Goal: Task Accomplishment & Management: Complete application form

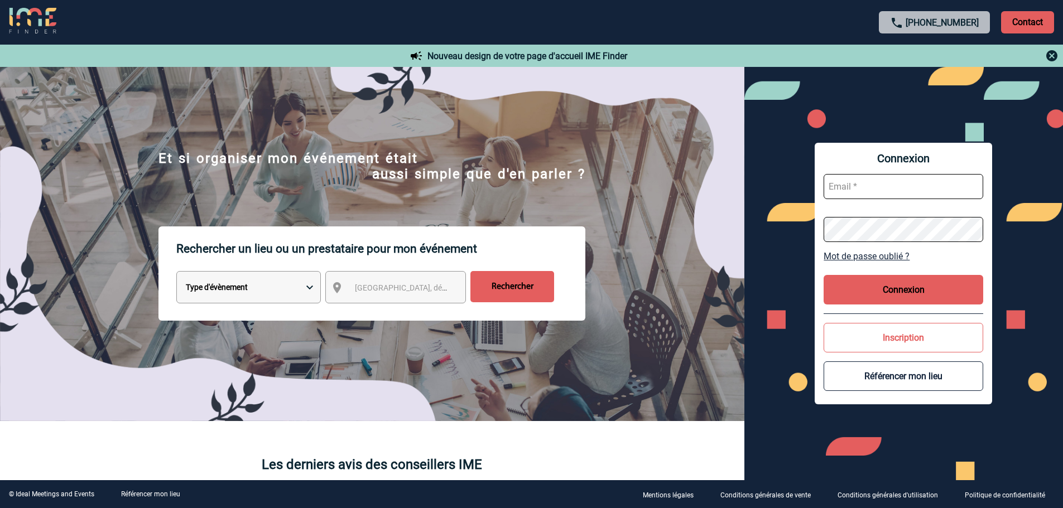
type input "leila.obremski@capgemini.com"
click at [882, 287] on button "Connexion" at bounding box center [904, 290] width 160 height 30
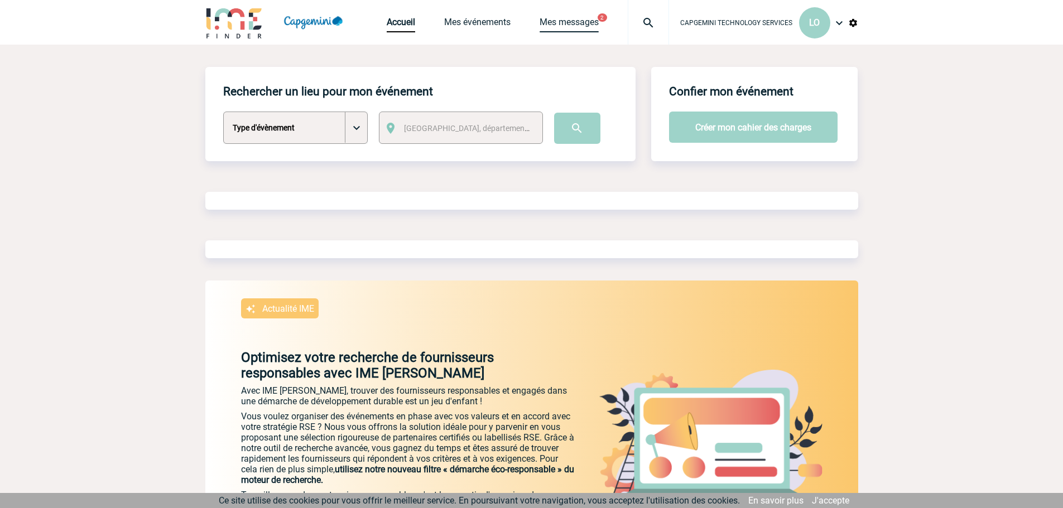
click at [576, 20] on link "Mes messages" at bounding box center [569, 25] width 59 height 16
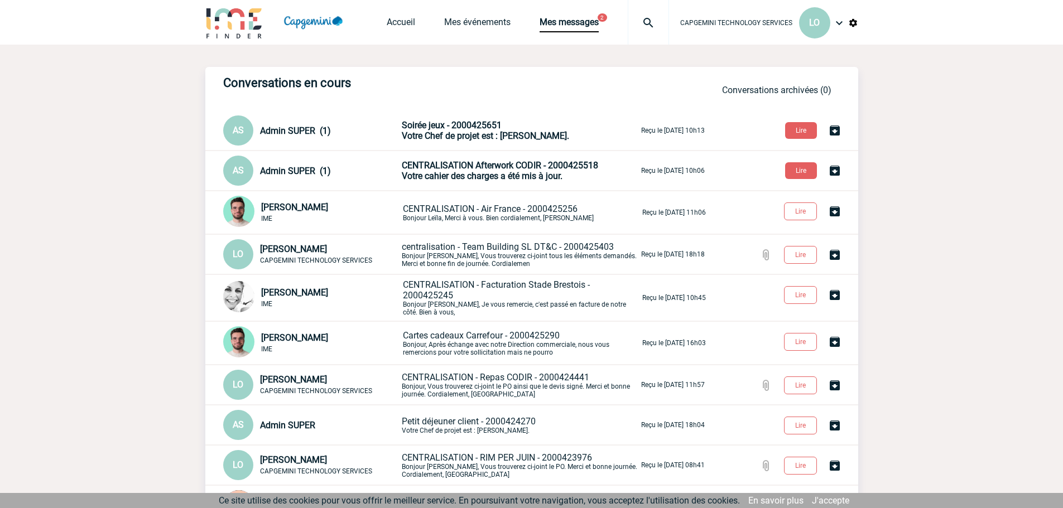
click at [465, 173] on span "Votre cahier des charges a été mis à jour." at bounding box center [482, 176] width 161 height 11
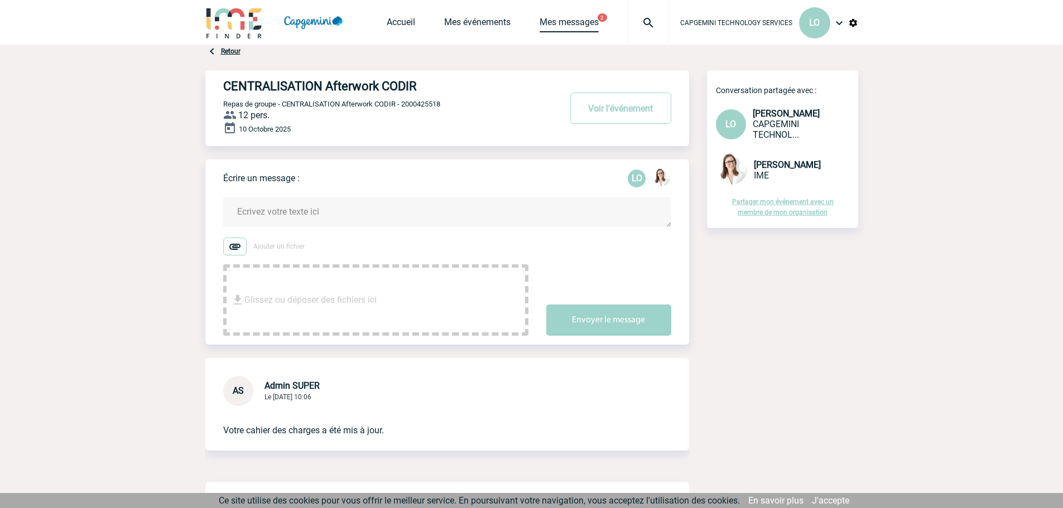
click at [575, 25] on link "Mes messages" at bounding box center [569, 25] width 59 height 16
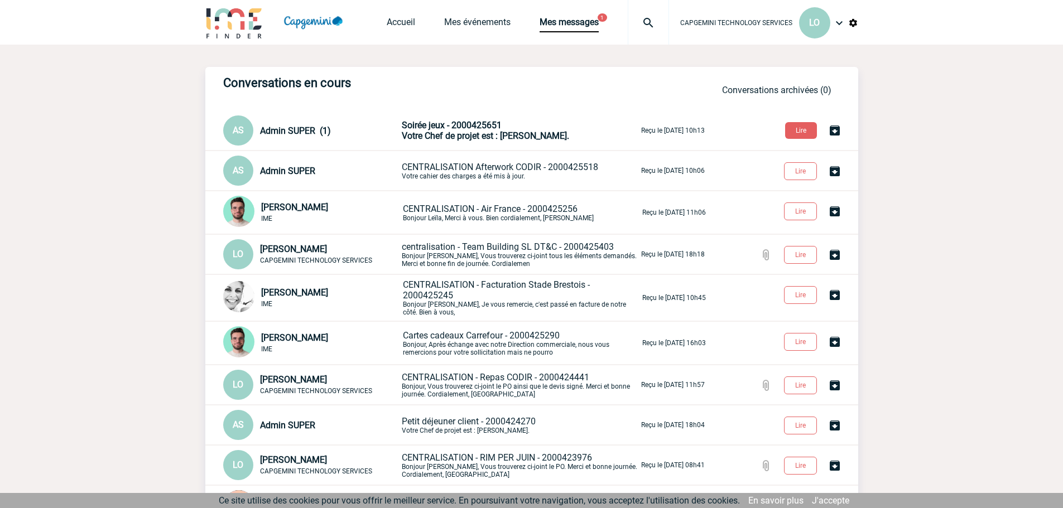
click at [482, 134] on span "Votre Chef de projet est : [PERSON_NAME]." at bounding box center [485, 136] width 167 height 11
click at [487, 23] on link "Mes événements" at bounding box center [477, 25] width 66 height 16
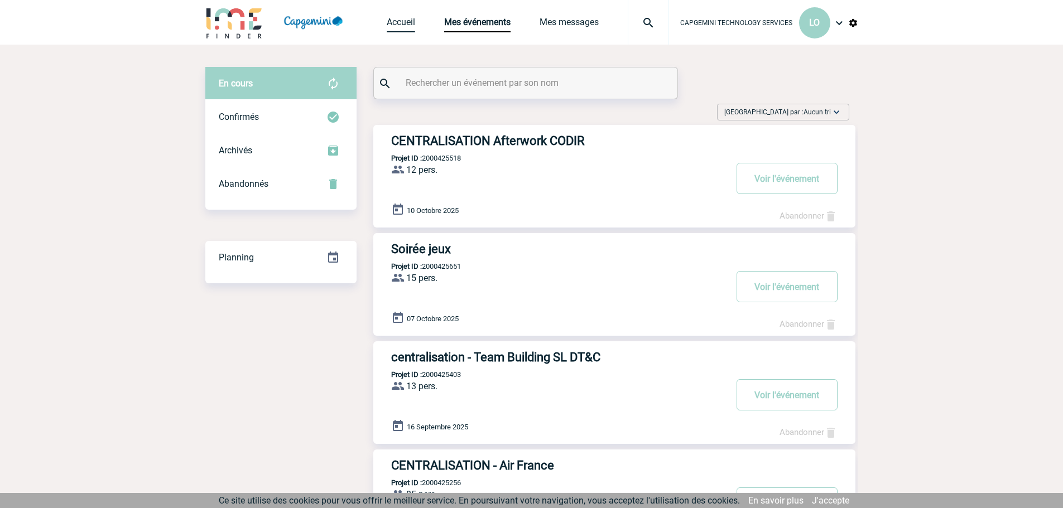
drag, startPoint x: 407, startPoint y: 25, endPoint x: 412, endPoint y: 33, distance: 10.5
click at [407, 25] on link "Accueil" at bounding box center [401, 25] width 28 height 16
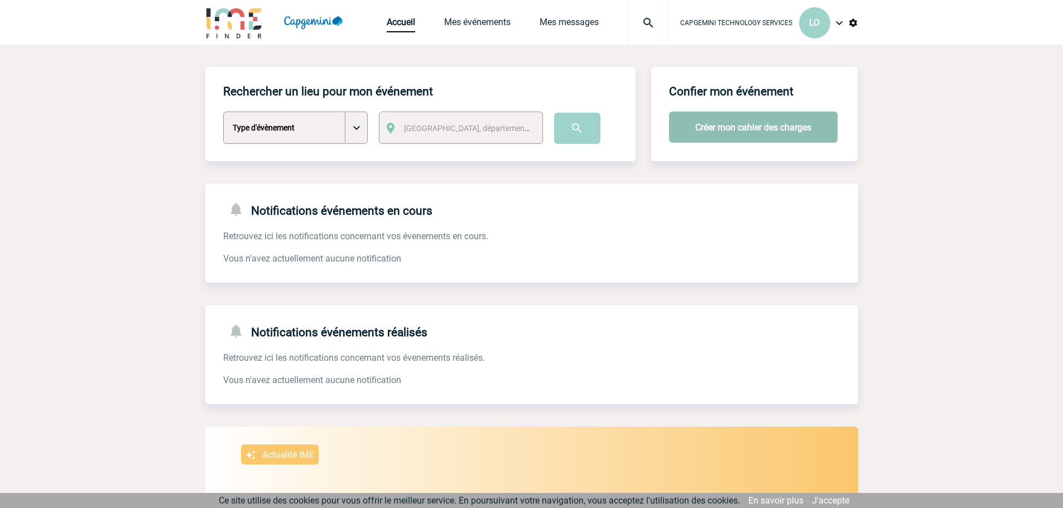
drag, startPoint x: 704, startPoint y: 126, endPoint x: 625, endPoint y: 132, distance: 78.9
click at [704, 126] on button "Créer mon cahier des charges" at bounding box center [753, 127] width 169 height 31
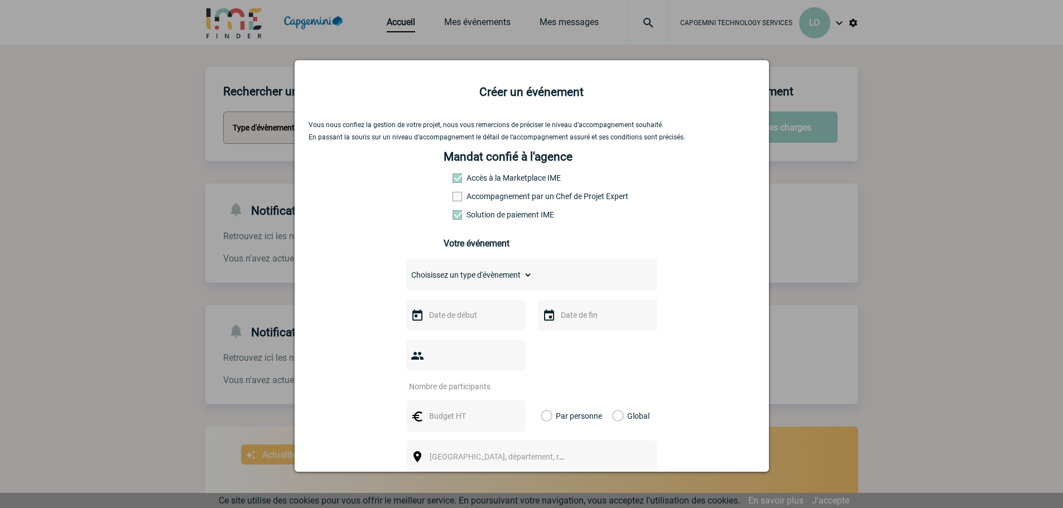
click at [465, 280] on select "Choisissez un type d'évènement Séminaire avec nuitée Séminaire sans nuitée Repa…" at bounding box center [469, 275] width 126 height 16
select select "3"
click at [406, 270] on select "Choisissez un type d'évènement Séminaire avec nuitée Séminaire sans nuitée Repa…" at bounding box center [469, 275] width 126 height 16
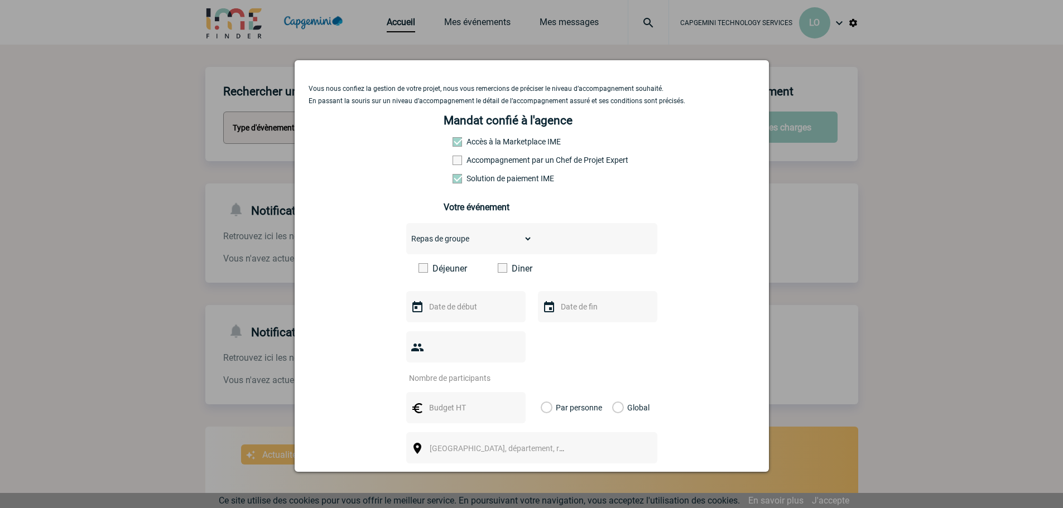
scroll to position [56, 0]
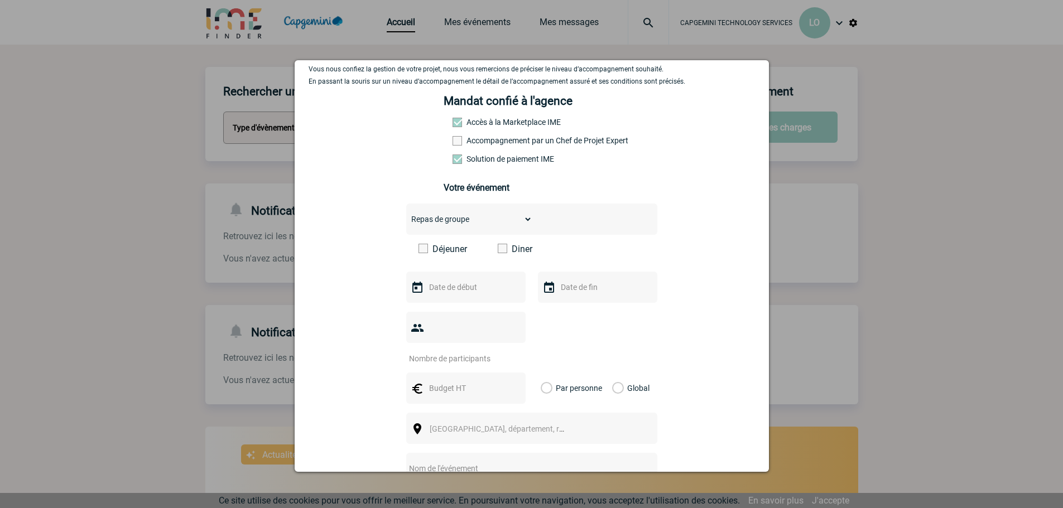
click at [425, 249] on label "Déjeuner" at bounding box center [451, 249] width 64 height 11
click at [0, 0] on input "Déjeuner" at bounding box center [0, 0] width 0 height 0
click at [442, 284] on input "text" at bounding box center [464, 287] width 77 height 15
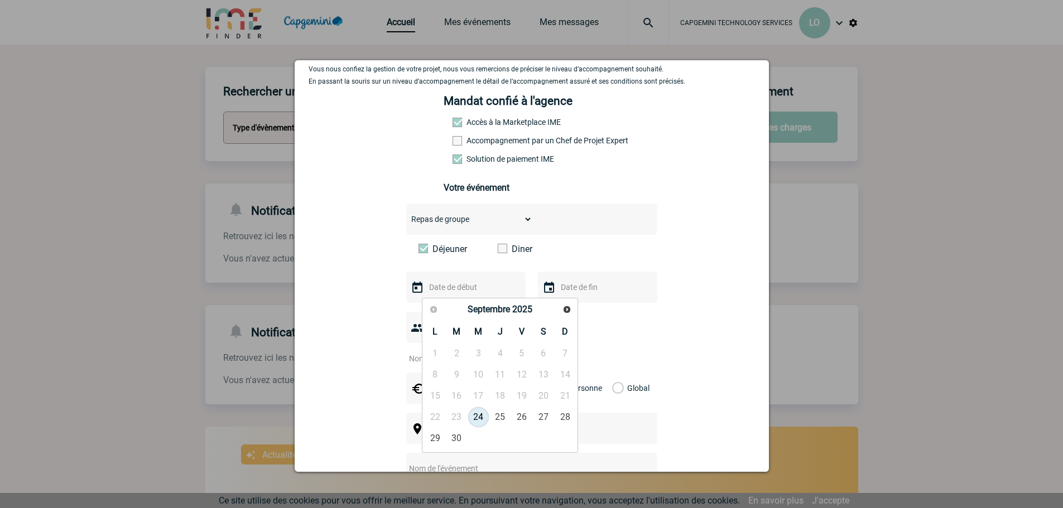
click at [480, 414] on link "24" at bounding box center [478, 417] width 21 height 20
type input "24-09-2025"
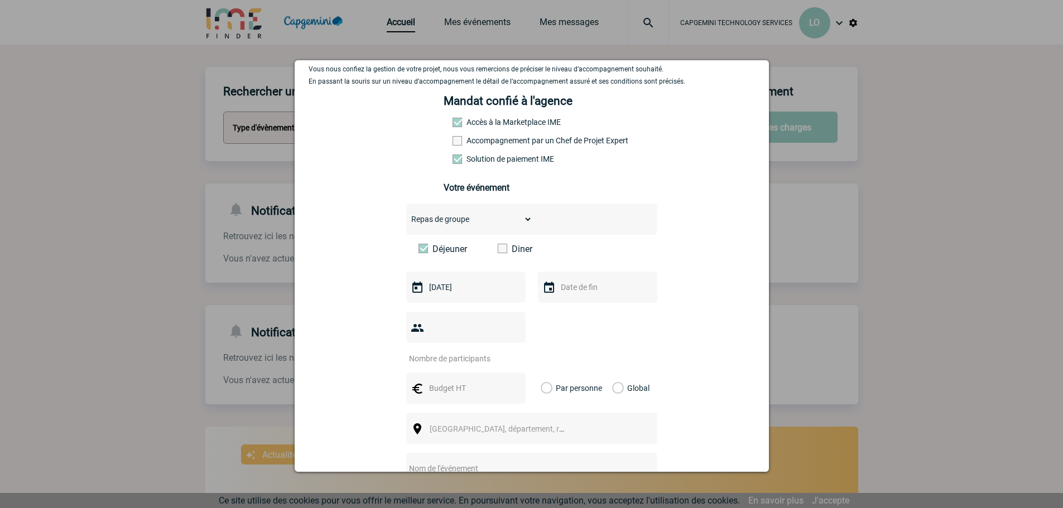
click at [446, 352] on input "number" at bounding box center [458, 359] width 105 height 15
click at [587, 286] on input "text" at bounding box center [596, 287] width 77 height 15
click at [608, 417] on link "24" at bounding box center [610, 417] width 21 height 20
type input "24-09-2025"
click at [454, 352] on input "number" at bounding box center [458, 359] width 105 height 15
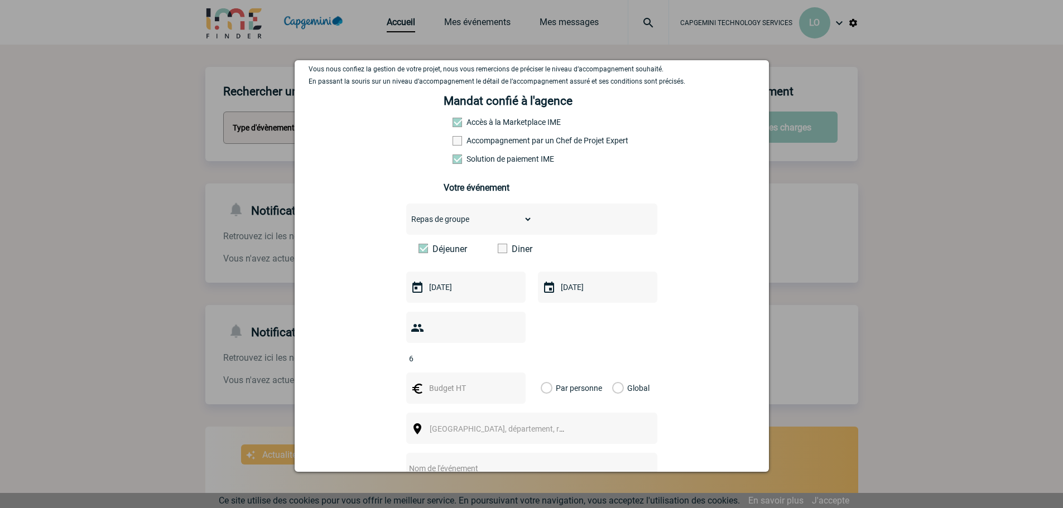
type input "6"
click at [483, 381] on input "text" at bounding box center [464, 388] width 77 height 15
type input "500"
click at [612, 373] on label "Global" at bounding box center [615, 388] width 7 height 31
click at [0, 0] on input "Global" at bounding box center [0, 0] width 0 height 0
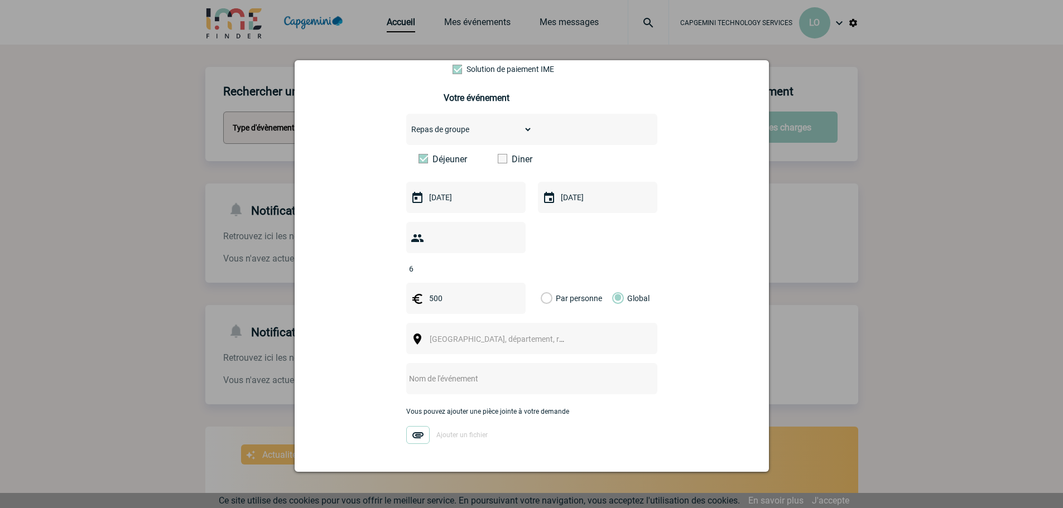
scroll to position [167, 0]
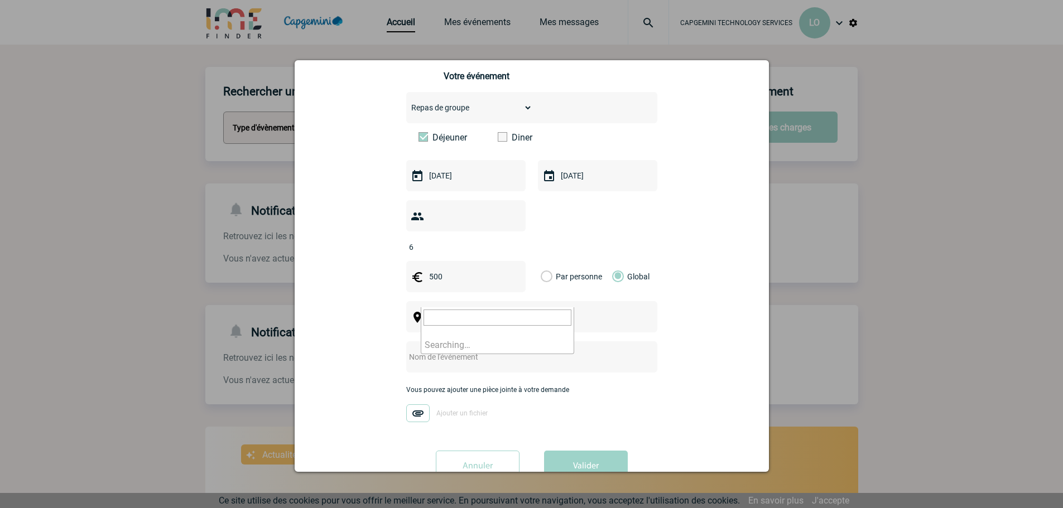
click at [471, 313] on span "Ville, département, région..." at bounding box center [507, 317] width 155 height 9
type input "Valbonne"
select select "7179"
click at [540, 350] on input "text" at bounding box center [517, 357] width 222 height 15
type input "Event SL BDT"
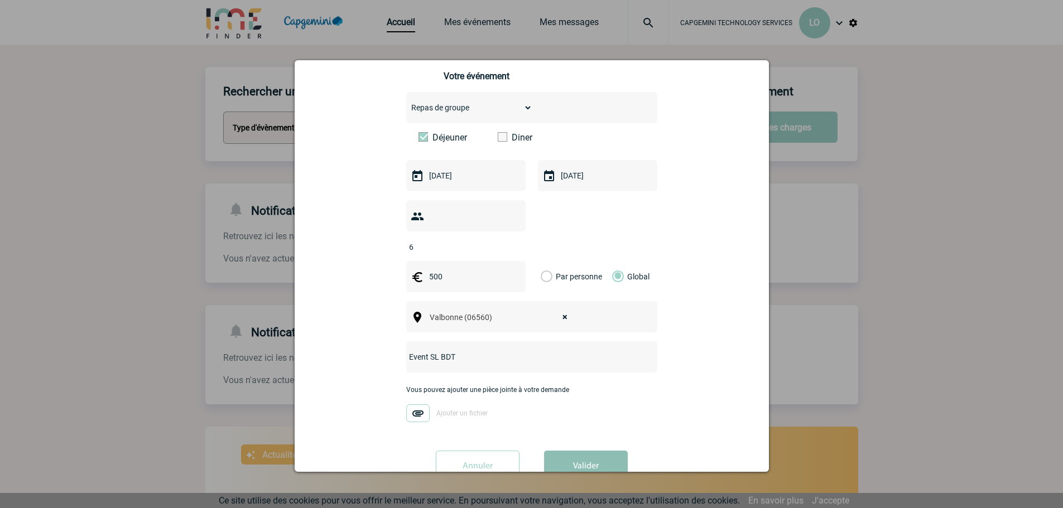
click at [580, 451] on button "Valider" at bounding box center [586, 466] width 84 height 31
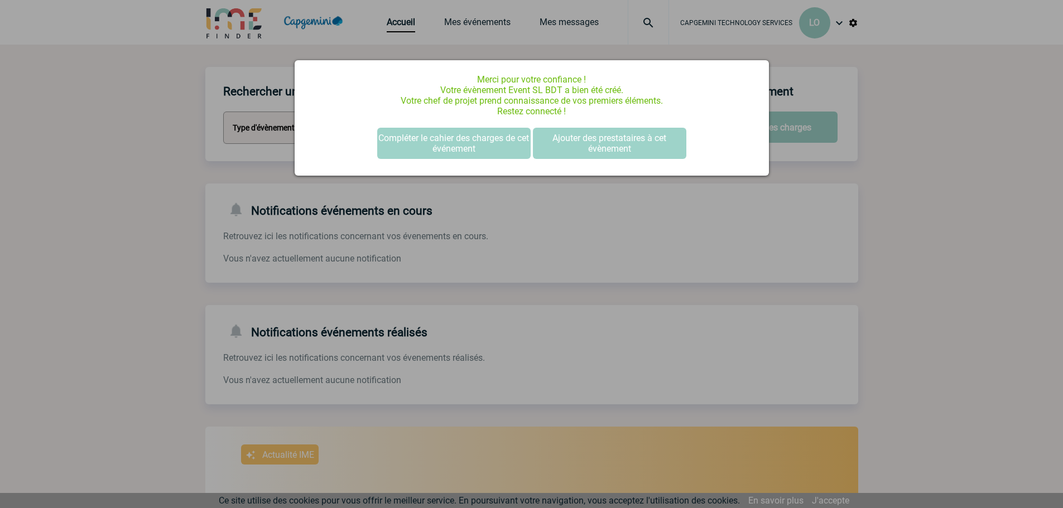
click at [673, 228] on div at bounding box center [531, 254] width 1063 height 508
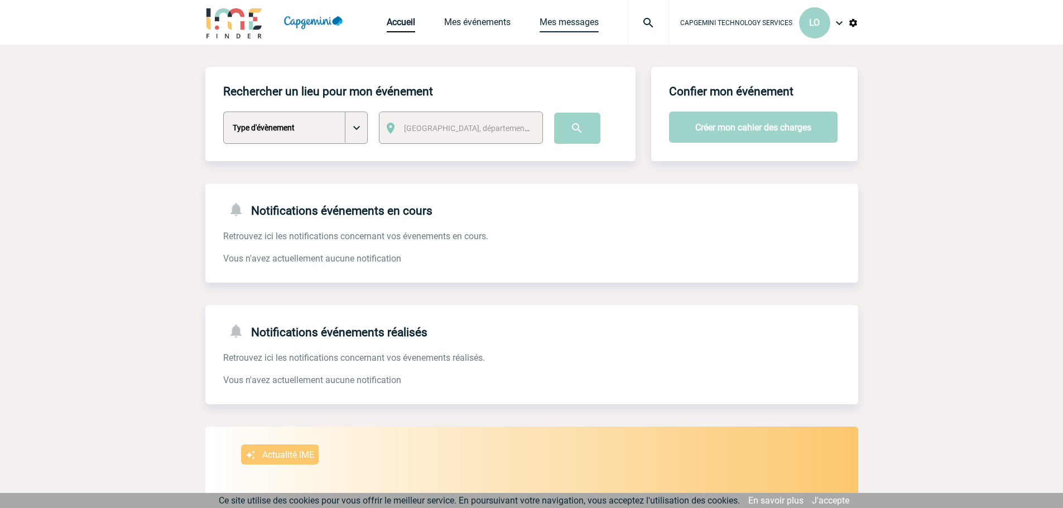
click at [581, 19] on link "Mes messages" at bounding box center [569, 25] width 59 height 16
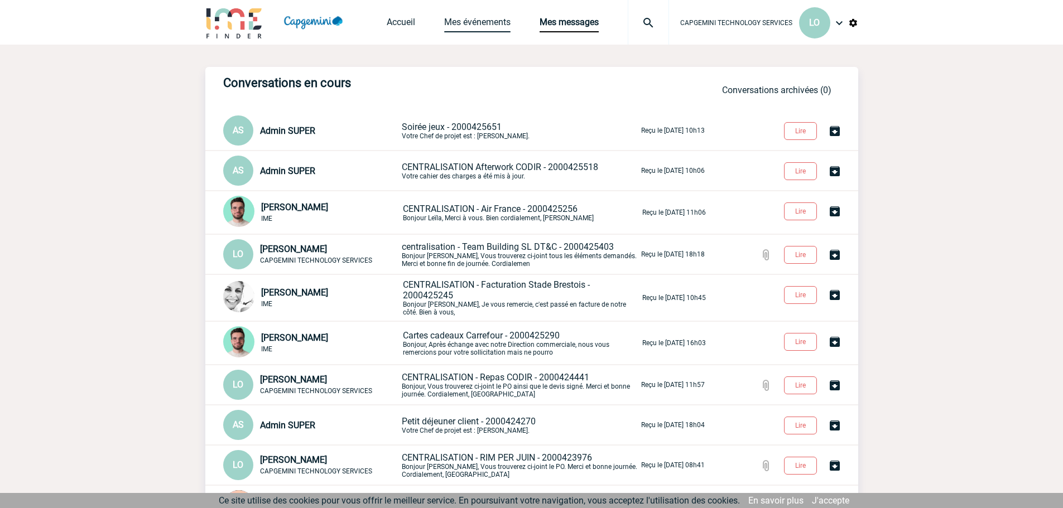
click at [493, 18] on link "Mes événements" at bounding box center [477, 25] width 66 height 16
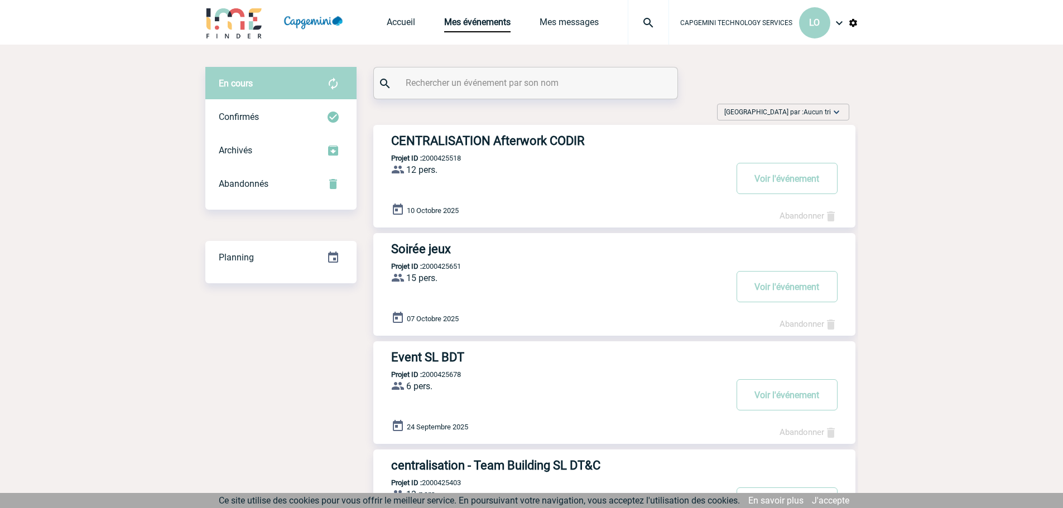
click at [416, 356] on h3 "Event SL BDT" at bounding box center [558, 358] width 335 height 14
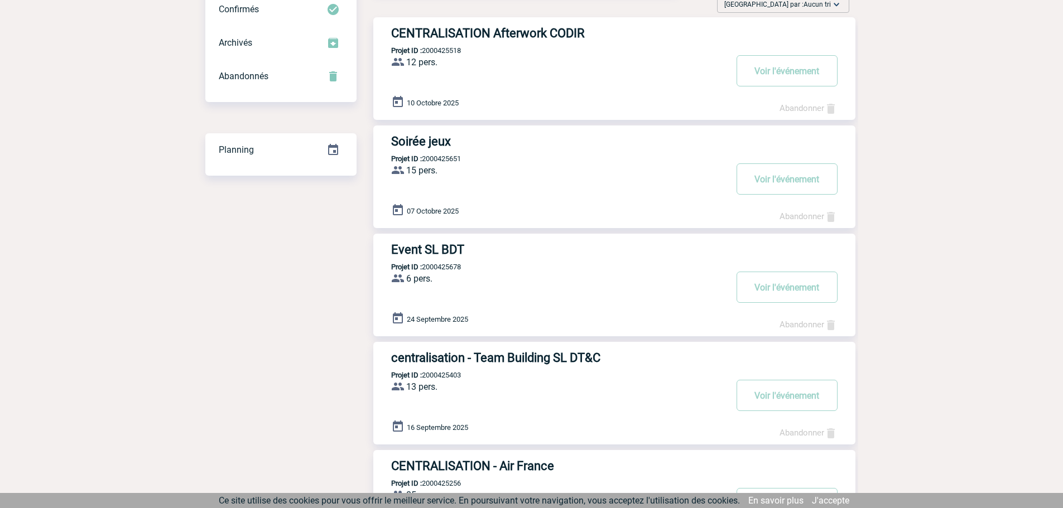
scroll to position [112, 0]
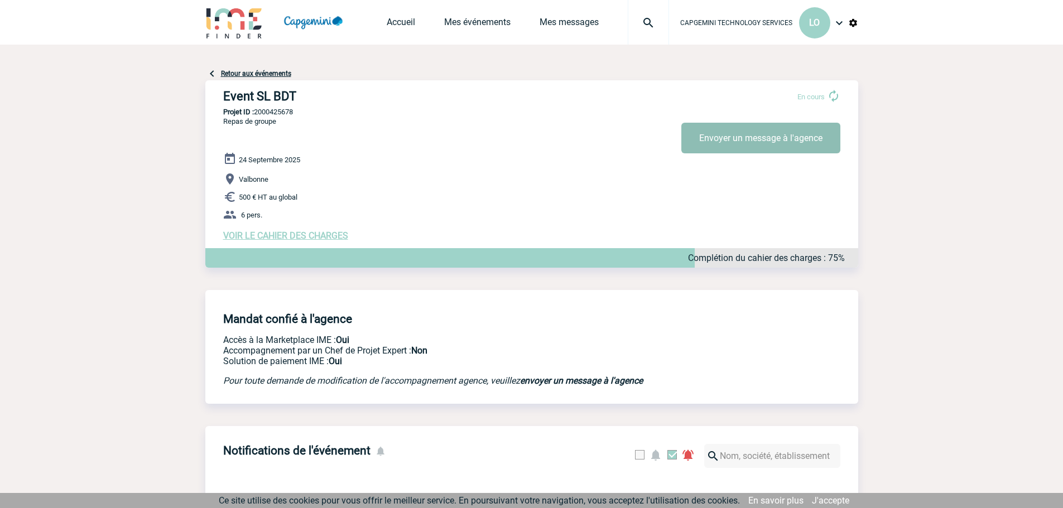
click at [722, 128] on button "Envoyer un message à l'agence" at bounding box center [761, 138] width 159 height 31
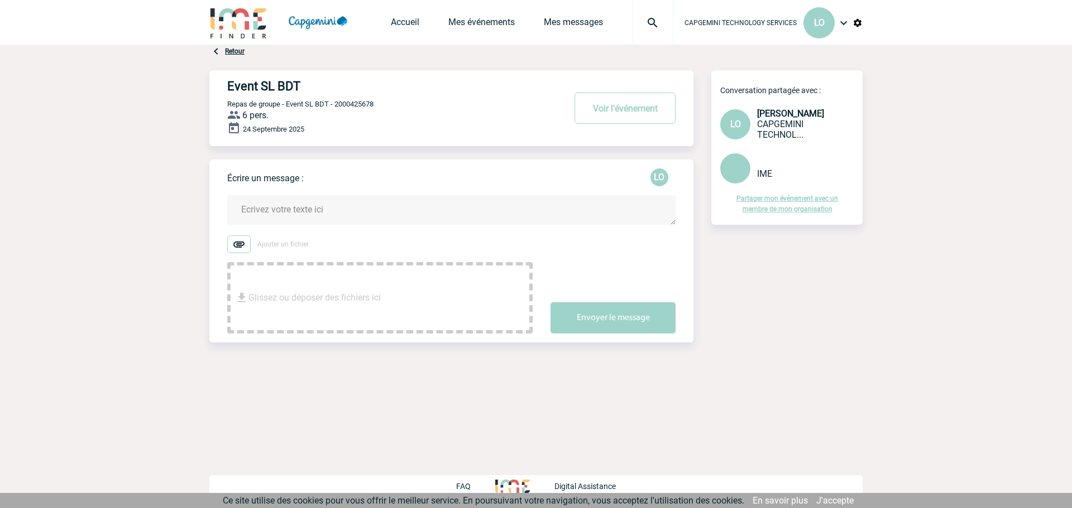
click at [301, 208] on textarea at bounding box center [451, 210] width 448 height 30
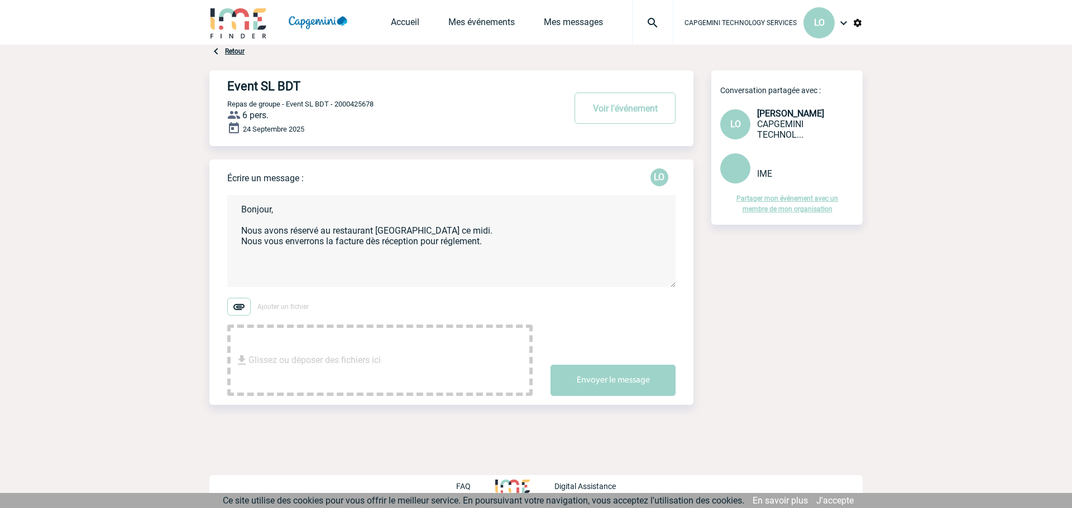
click at [471, 243] on textarea "Bonjour, Nous avons réservé au restaurant [GEOGRAPHIC_DATA] ce midi. Nous vous …" at bounding box center [451, 241] width 448 height 92
click at [460, 242] on textarea "Bonjour, Nous avons réservé au restaurant [GEOGRAPHIC_DATA] ce midi. Nous vous …" at bounding box center [451, 241] width 448 height 92
click at [492, 241] on textarea "Bonjour, Nous avons réservé au restaurant [GEOGRAPHIC_DATA] ce midi. Nous vous …" at bounding box center [451, 241] width 448 height 92
click at [250, 266] on textarea "Bonjour, Nous avons réservé au restaurant [GEOGRAPHIC_DATA] ce midi. Nous vous …" at bounding box center [451, 241] width 448 height 92
paste textarea "[EMAIL_ADDRESS][DOMAIN_NAME]"
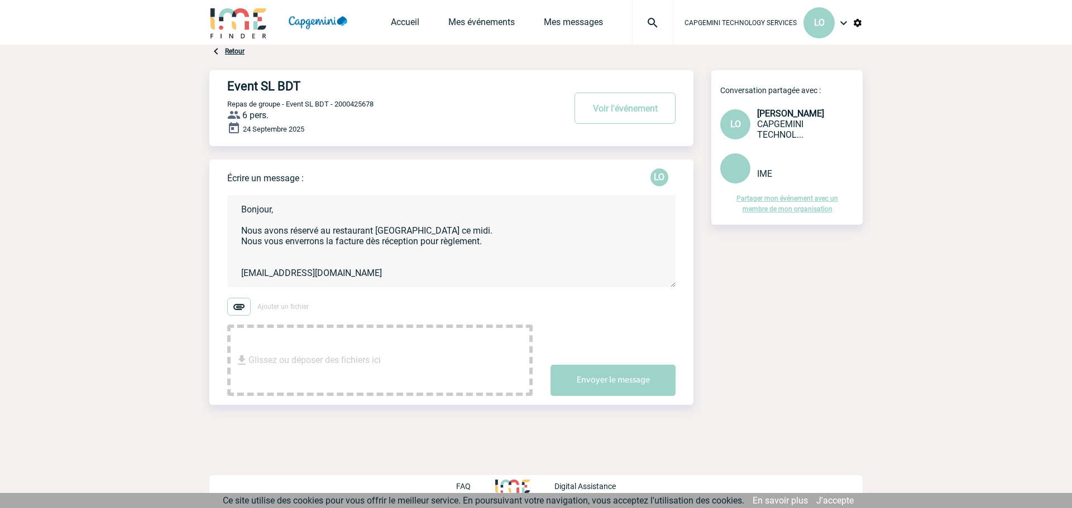
scroll to position [2, 0]
click at [255, 257] on textarea "Bonjour, Nous avons réservé au restaurant [GEOGRAPHIC_DATA] ce midi. Nous vous …" at bounding box center [451, 241] width 448 height 92
paste textarea "Restaurant [GEOGRAPHIC_DATA]"
click at [357, 272] on textarea "Bonjour, Nous avons réservé au restaurant [GEOGRAPHIC_DATA] ce midi. Nous vous …" at bounding box center [451, 241] width 448 height 92
paste textarea "[GEOGRAPHIC_DATA] [GEOGRAPHIC_DATA]"
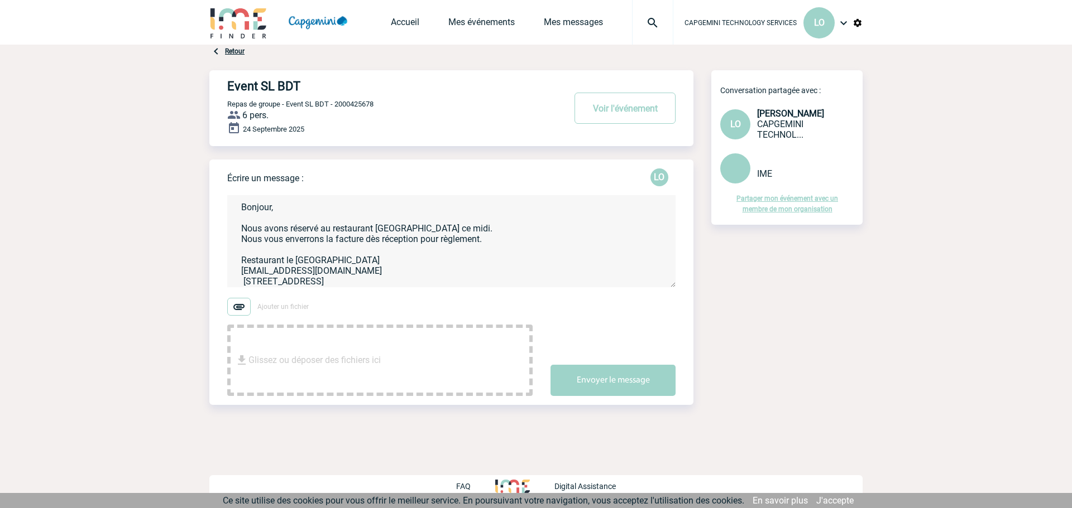
click at [245, 283] on textarea "Bonjour, Nous avons réservé au restaurant [GEOGRAPHIC_DATA] ce midi. Nous vous …" at bounding box center [451, 241] width 448 height 92
click at [387, 276] on textarea "Bonjour, Nous avons réservé au restaurant [GEOGRAPHIC_DATA] ce midi. Nous vous …" at bounding box center [451, 241] width 448 height 92
click at [387, 280] on textarea "Bonjour, Nous avons réservé au restaurant [GEOGRAPHIC_DATA] ce midi. Nous vous …" at bounding box center [451, 241] width 448 height 92
paste textarea "04 93 12 26 25"
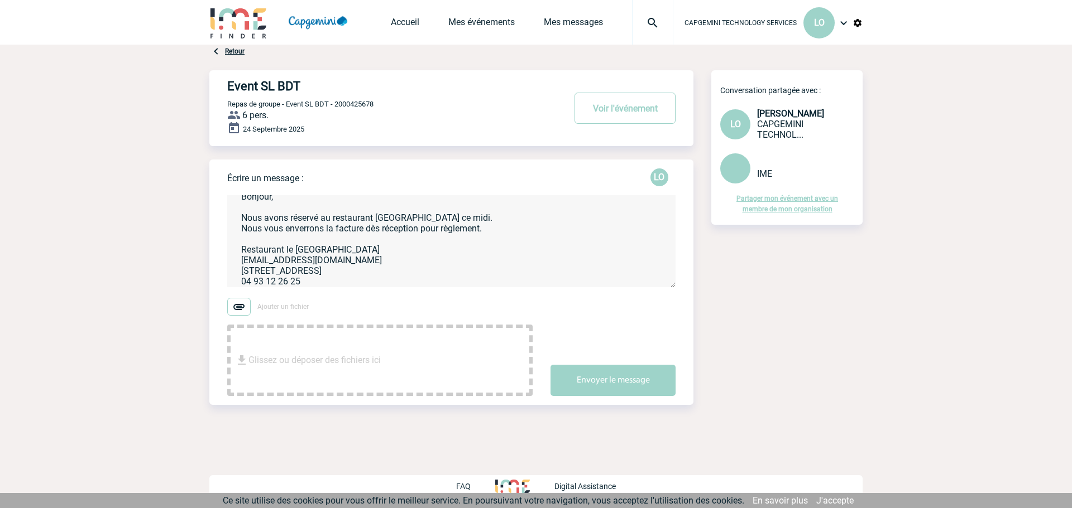
click at [325, 282] on textarea "Bonjour, Nous avons réservé au restaurant [GEOGRAPHIC_DATA] ce midi. Nous vous …" at bounding box center [451, 241] width 448 height 92
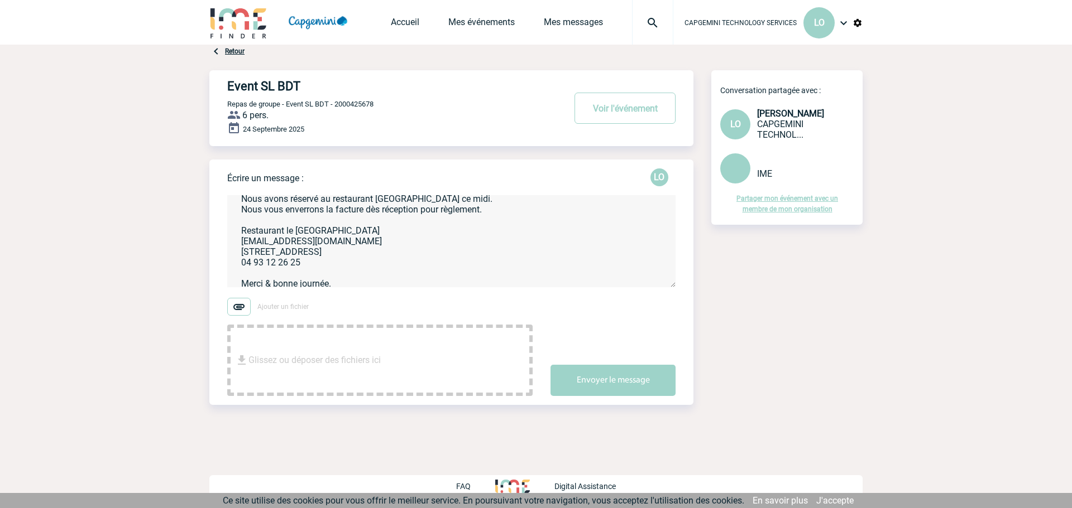
scroll to position [12, 0]
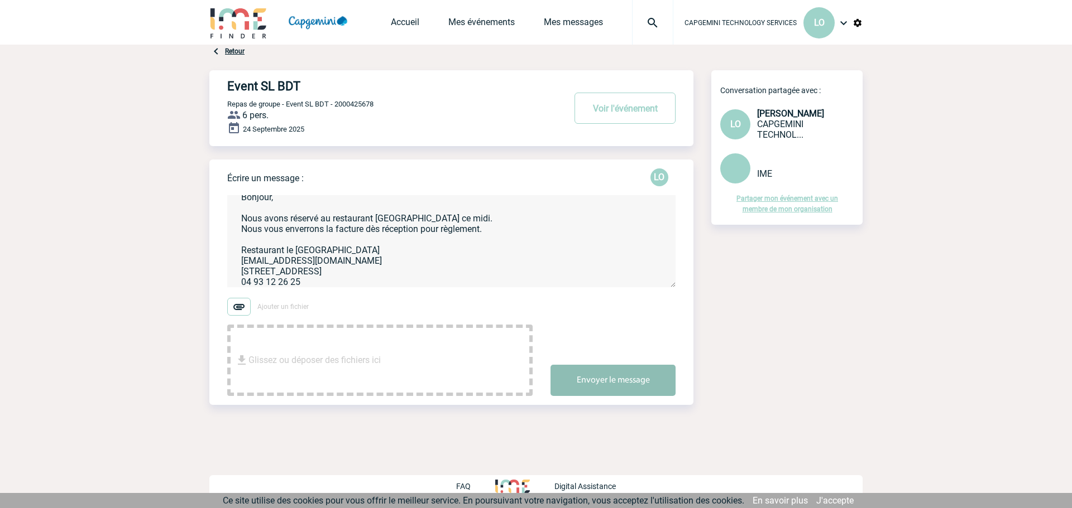
type textarea "Bonjour, Nous avons réservé au restaurant [GEOGRAPHIC_DATA] ce midi. Nous vous …"
click at [616, 382] on button "Envoyer le message" at bounding box center [612, 380] width 125 height 31
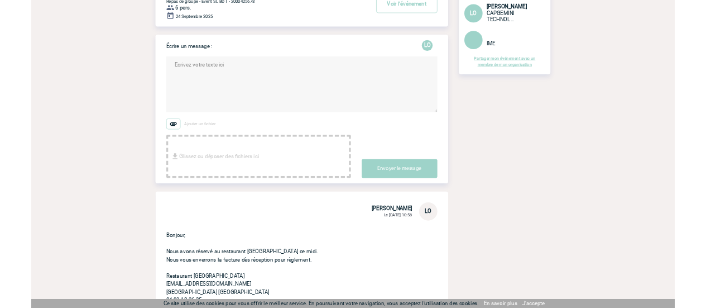
scroll to position [112, 0]
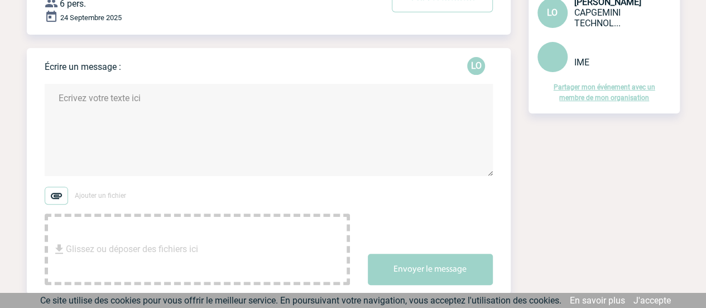
click at [0, 60] on body "CAPGEMINI TECHNOLOGY SERVICES LO Accueil Mes événements" at bounding box center [353, 268] width 706 height 761
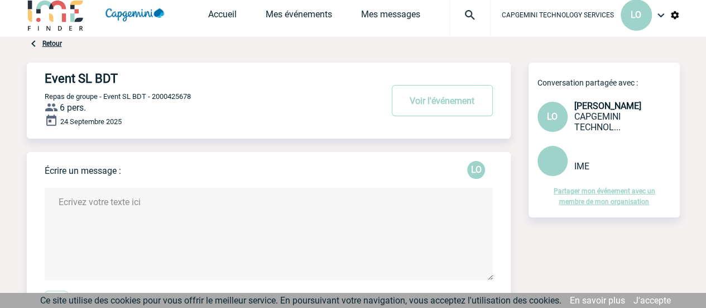
scroll to position [0, 0]
